Goal: Information Seeking & Learning: Find specific page/section

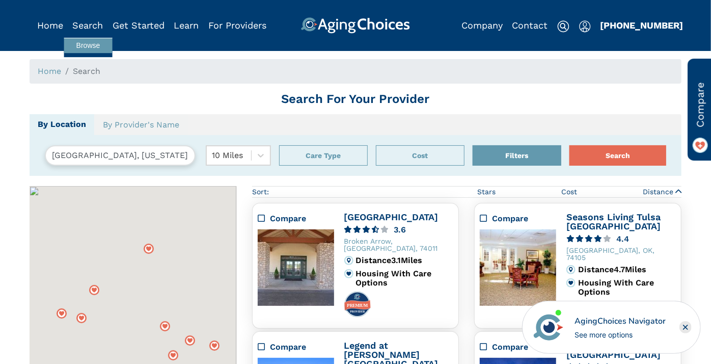
click at [87, 25] on link "Search" at bounding box center [88, 25] width 31 height 11
